Goal: Use online tool/utility: Use online tool/utility

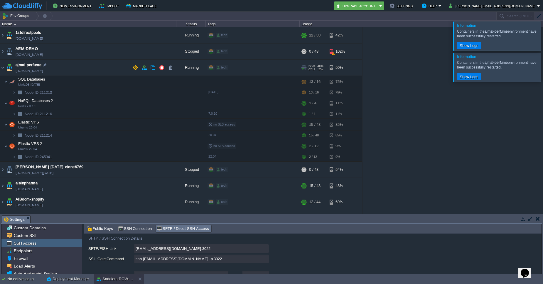
click at [6, 68] on img at bounding box center [9, 68] width 8 height 16
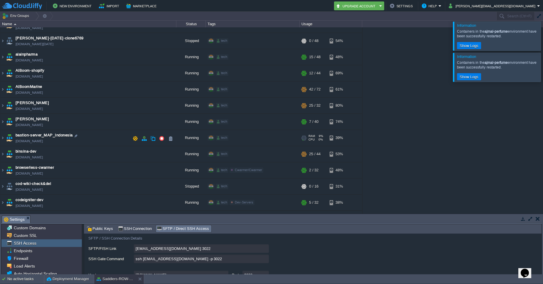
scroll to position [70, 0]
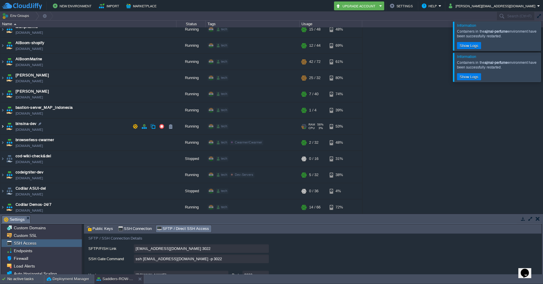
click at [3, 125] on img at bounding box center [2, 126] width 5 height 16
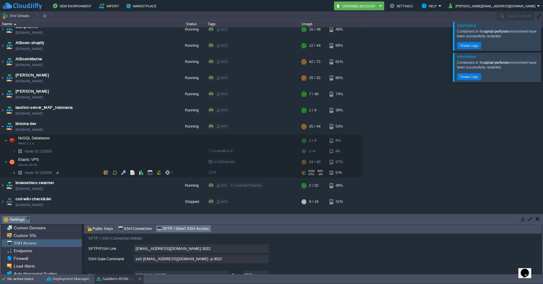
click at [15, 171] on img at bounding box center [14, 172] width 4 height 9
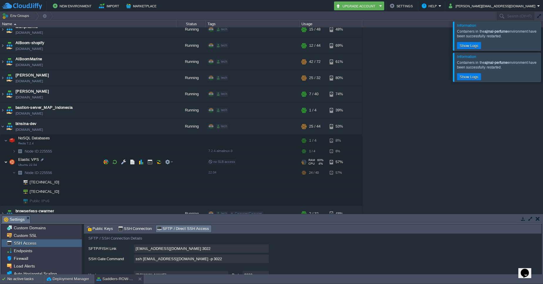
click at [6, 163] on img at bounding box center [6, 162] width 4 height 12
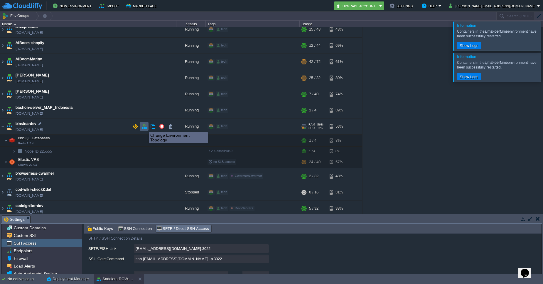
click at [144, 127] on button "button" at bounding box center [143, 126] width 5 height 5
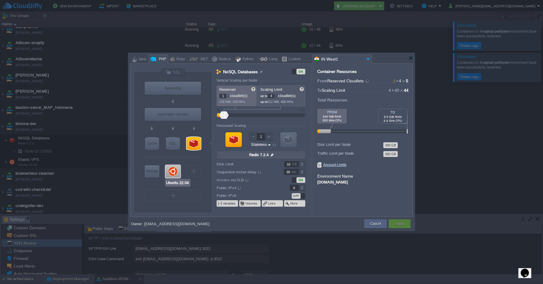
click at [173, 167] on div at bounding box center [173, 171] width 15 height 12
type input "Elastic VPS"
type input "4"
type input "40"
type input "Ubuntu 22.04"
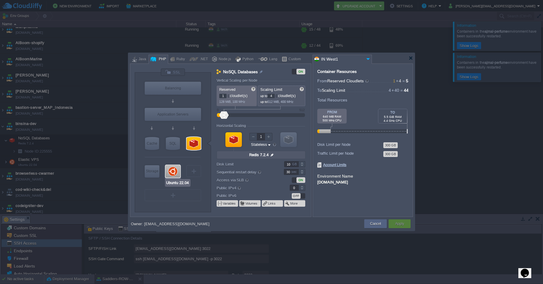
type input "null"
type input "22.04"
type input "Stateful"
type input "100"
type input "1"
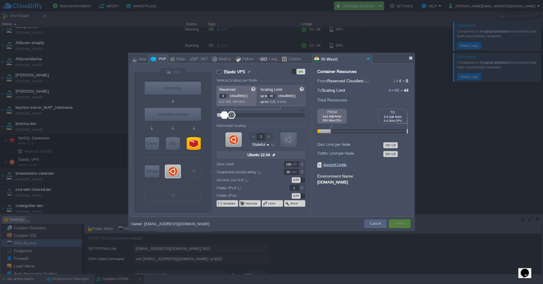
click at [409, 58] on div at bounding box center [411, 58] width 4 height 4
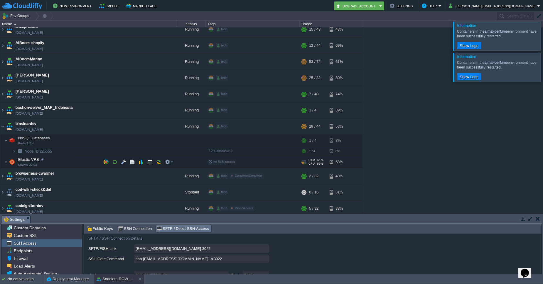
click at [71, 162] on td "Elastic VPS Ubuntu 22.04" at bounding box center [88, 162] width 176 height 12
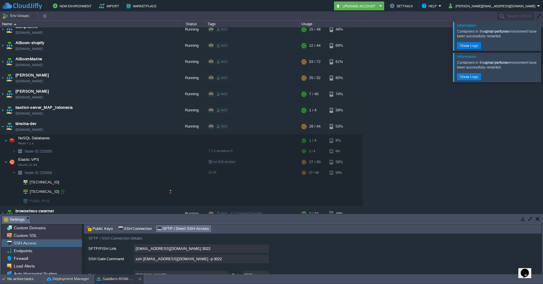
click at [61, 193] on div at bounding box center [62, 191] width 5 height 5
